Goal: Task Accomplishment & Management: Use online tool/utility

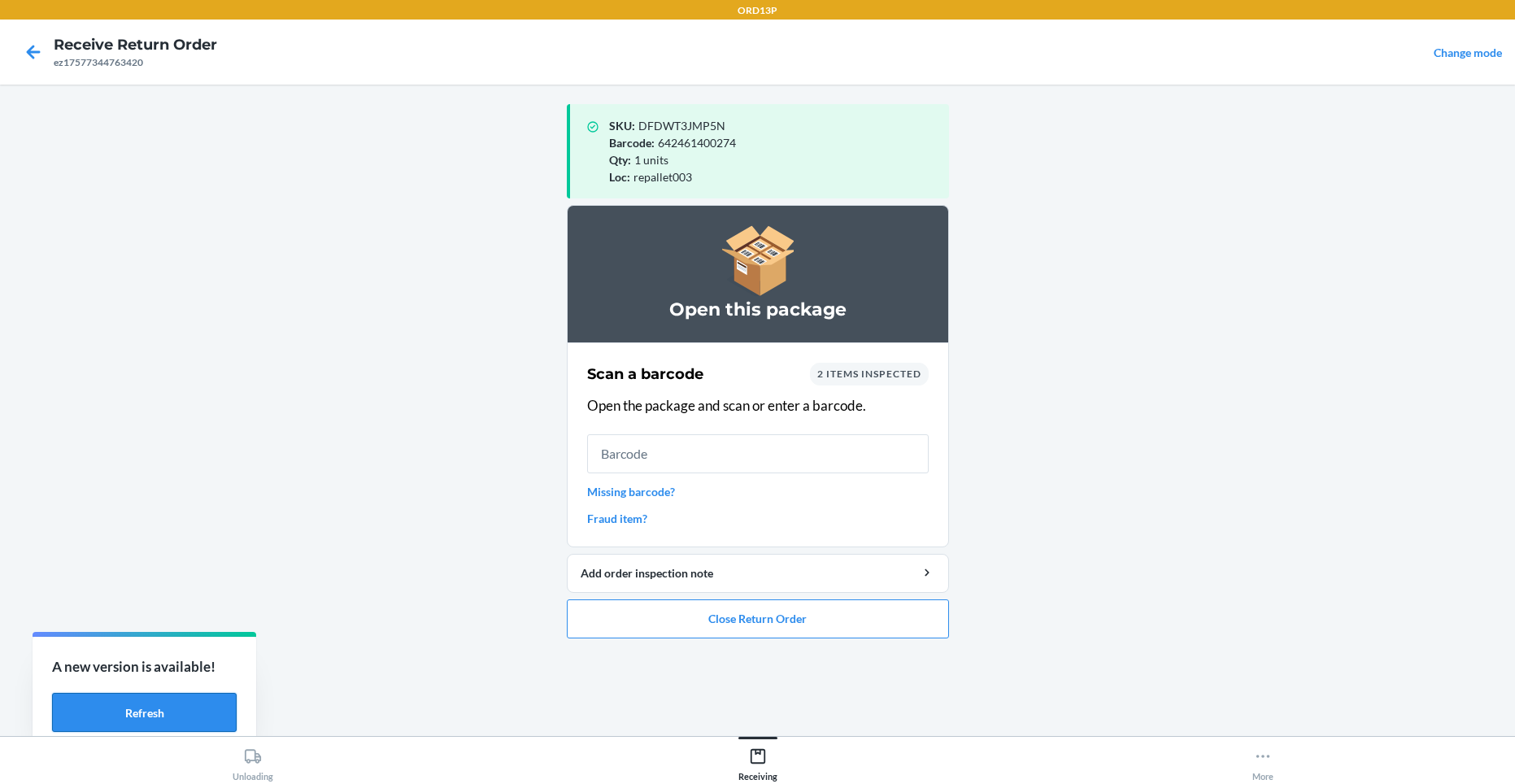
click at [205, 710] on button "Refresh" at bounding box center [144, 712] width 184 height 39
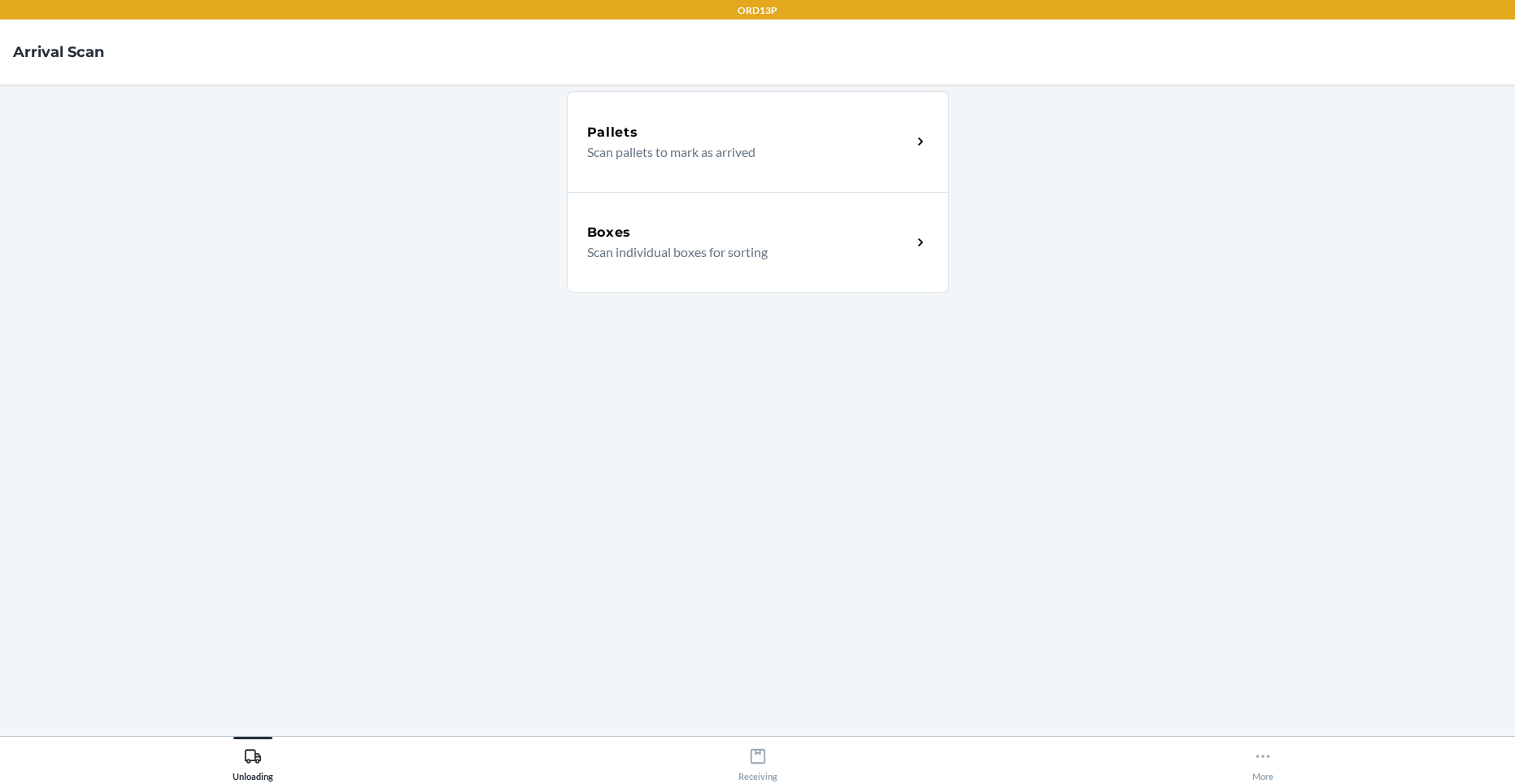
click at [922, 244] on icon at bounding box center [921, 242] width 19 height 19
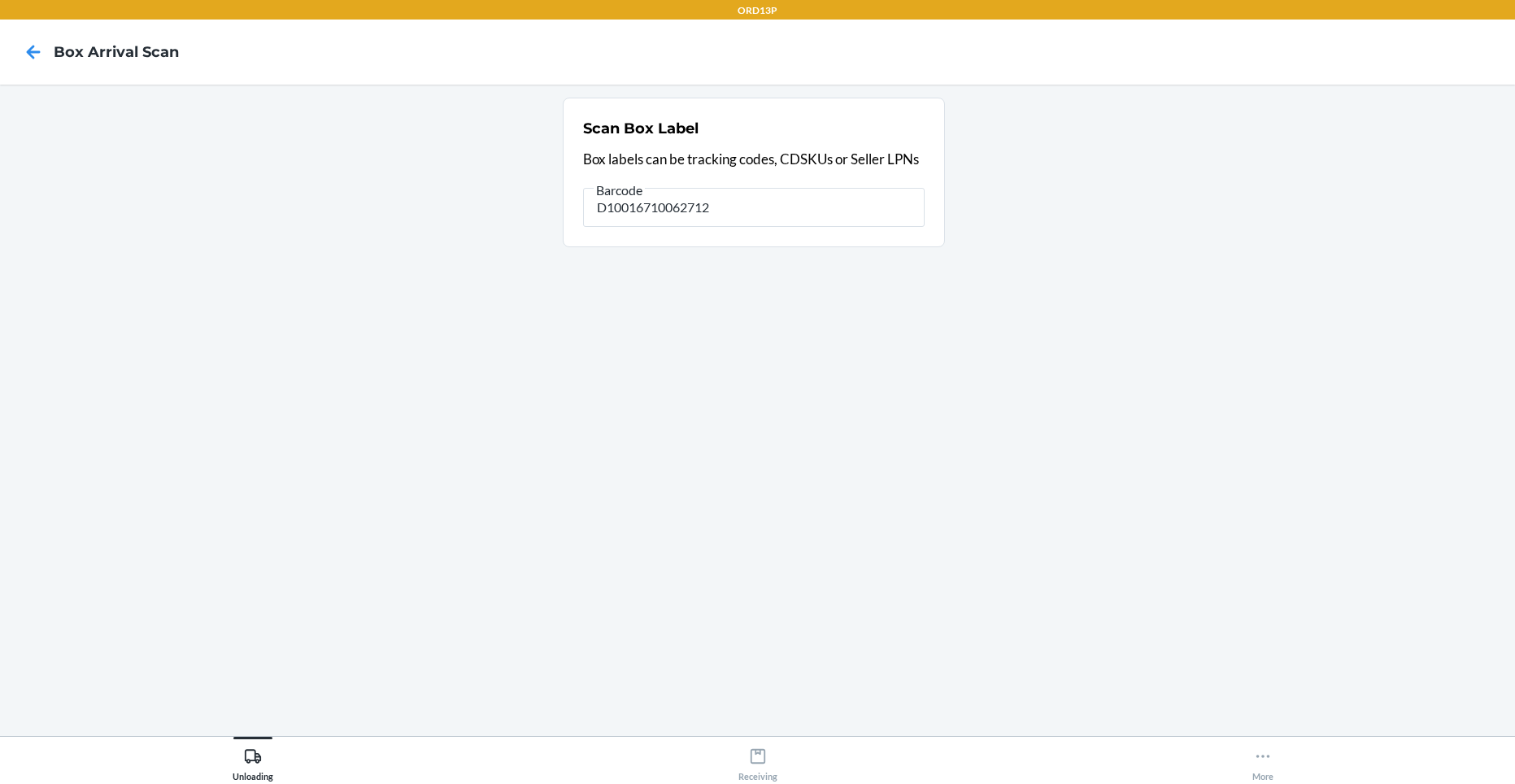
type input "D10016710062712"
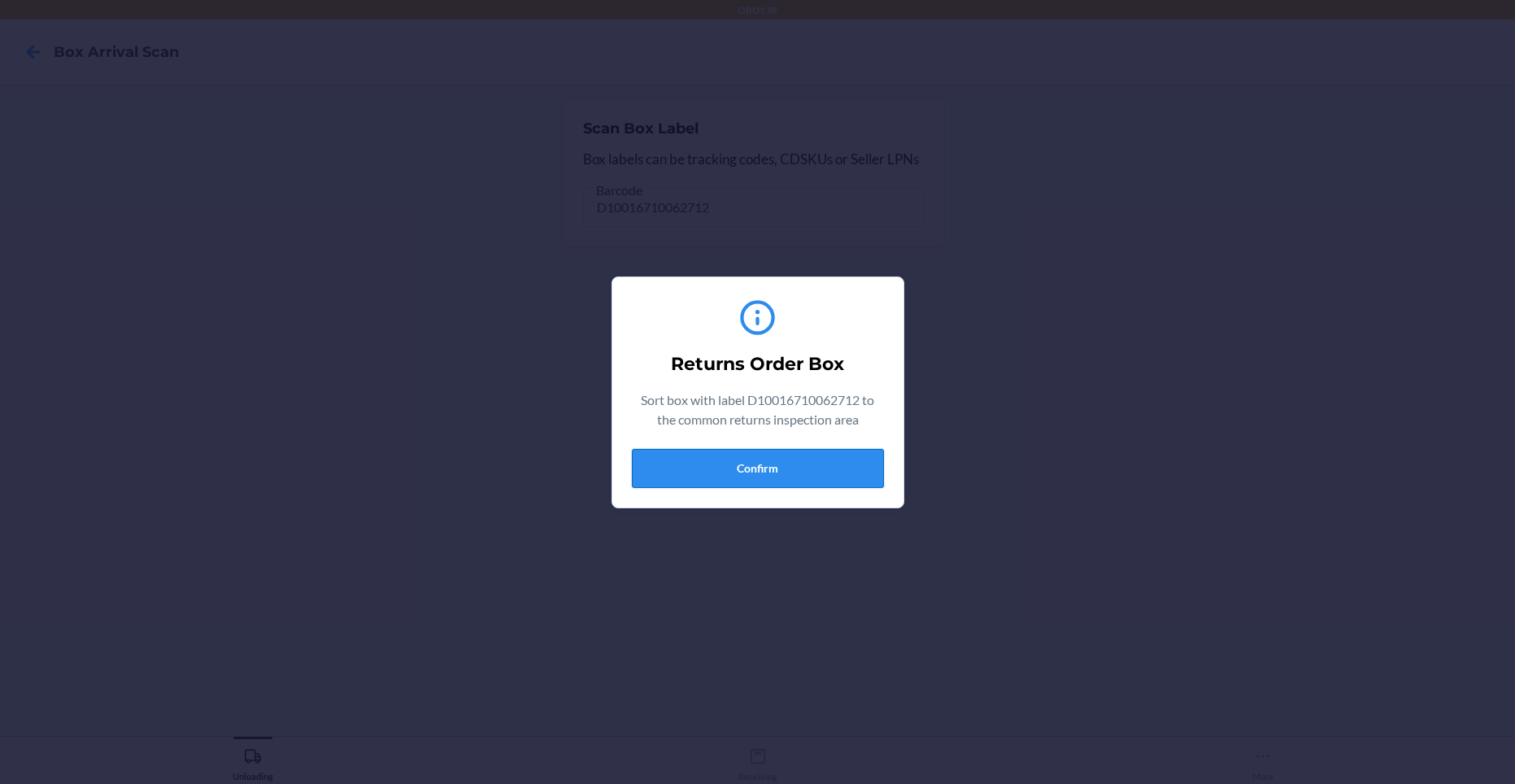
click at [776, 471] on button "Confirm" at bounding box center [758, 469] width 252 height 39
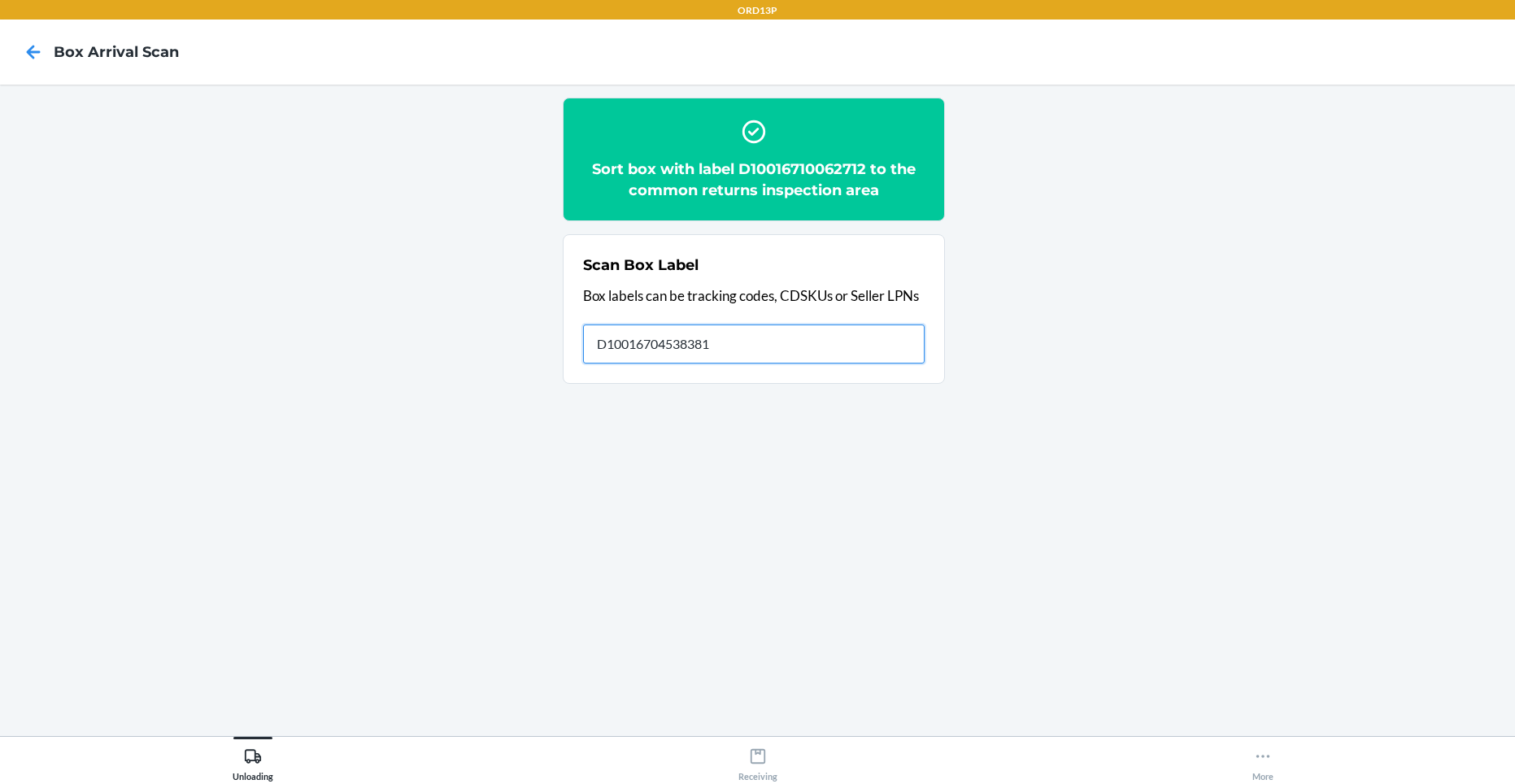
type input "D10016704538381"
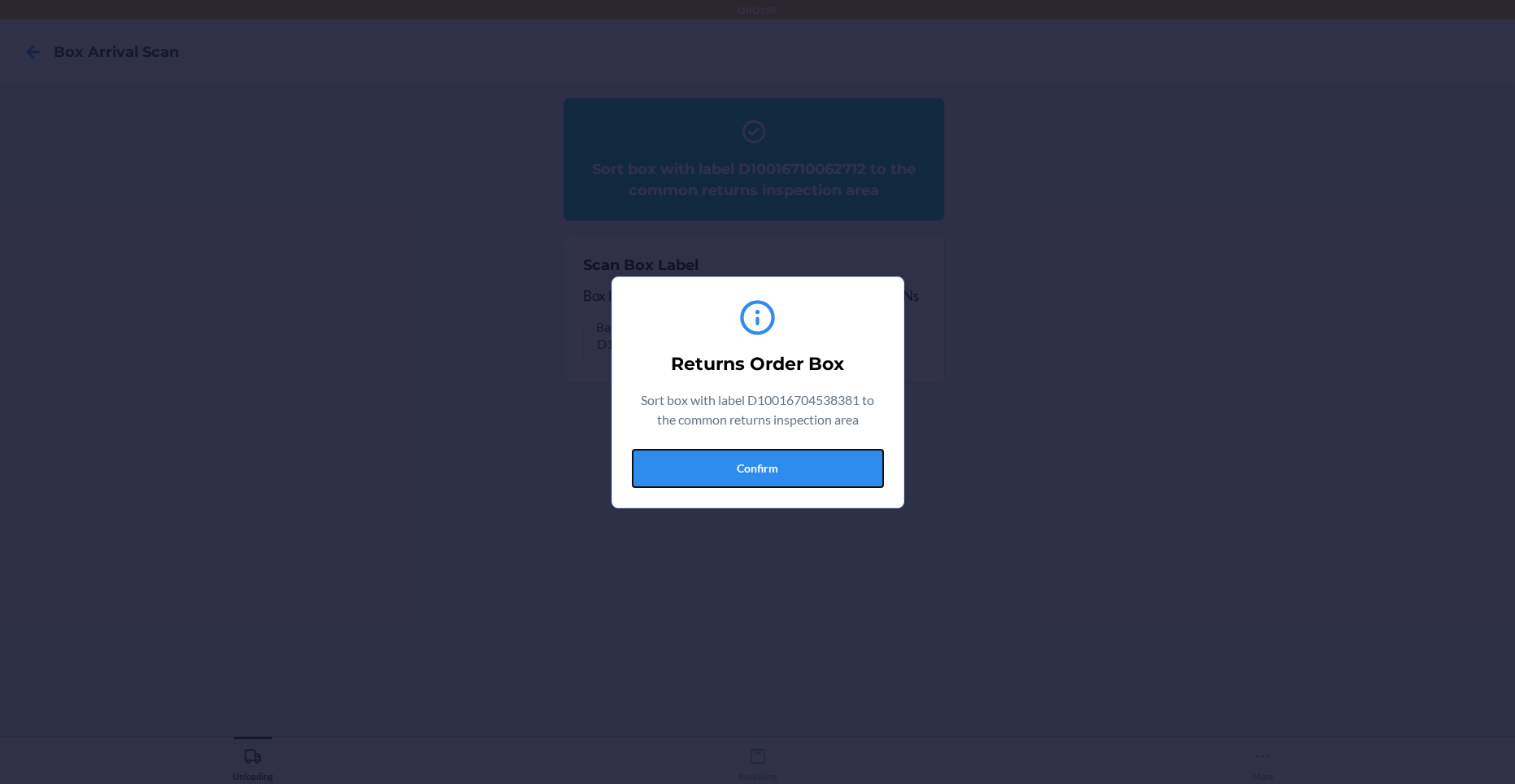
click at [780, 471] on button "Confirm" at bounding box center [758, 469] width 252 height 39
